Goal: Task Accomplishment & Management: Manage account settings

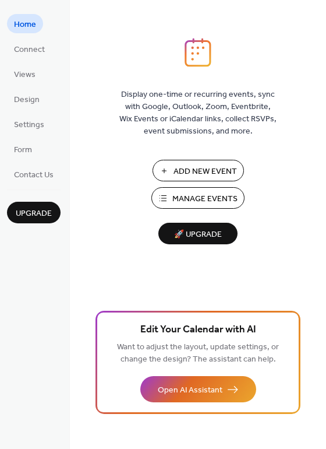
click at [216, 174] on span "Add New Event" at bounding box center [206, 171] width 64 height 12
click at [199, 198] on span "Manage Events" at bounding box center [204, 199] width 65 height 12
click at [24, 102] on span "Design" at bounding box center [27, 100] width 26 height 12
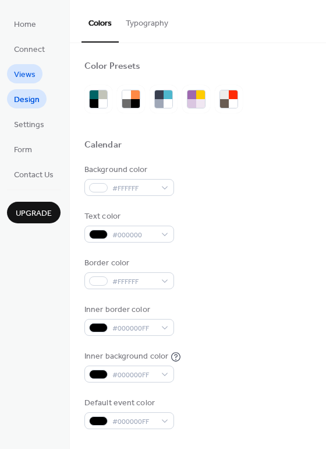
click at [30, 65] on link "Views" at bounding box center [25, 73] width 36 height 19
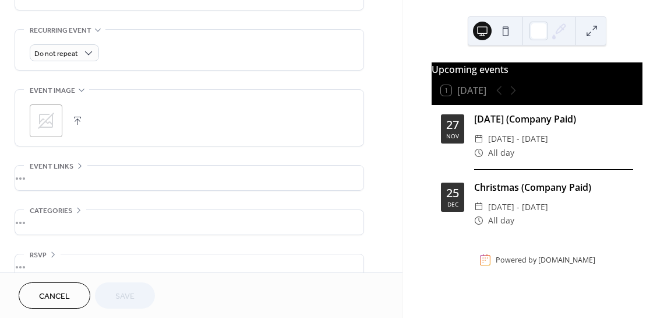
scroll to position [503, 0]
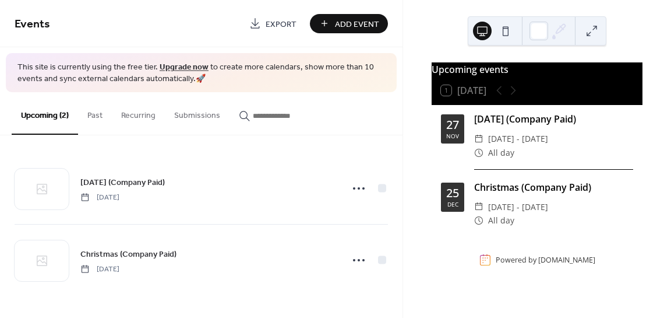
click at [100, 115] on button "Past" at bounding box center [95, 112] width 34 height 41
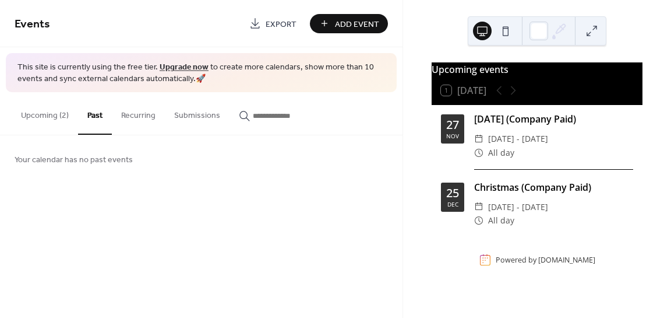
click at [55, 115] on button "Upcoming (2)" at bounding box center [45, 112] width 66 height 41
